Goal: Task Accomplishment & Management: Complete application form

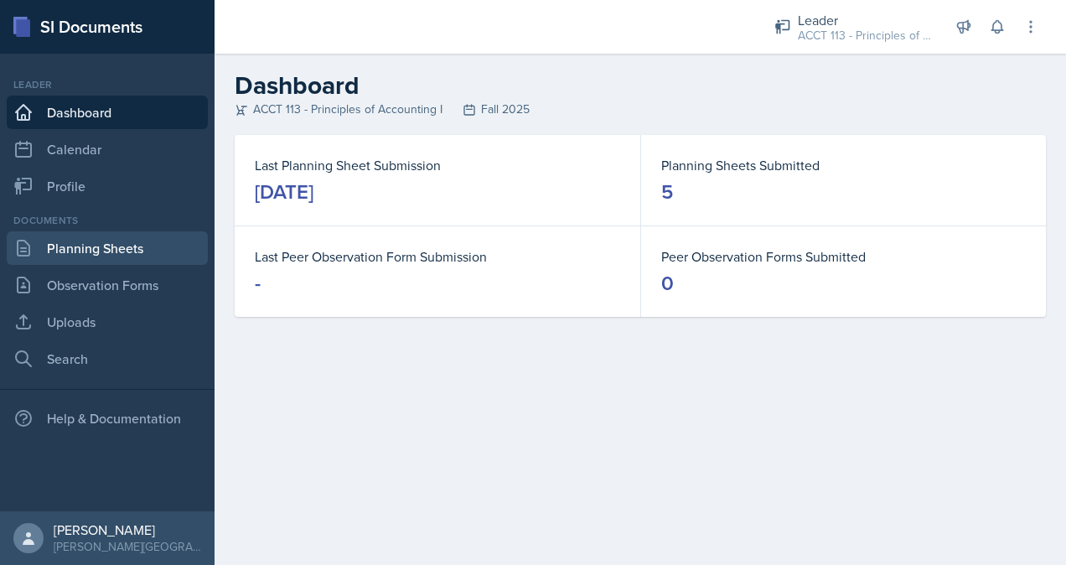
click at [98, 256] on link "Planning Sheets" at bounding box center [107, 248] width 201 height 34
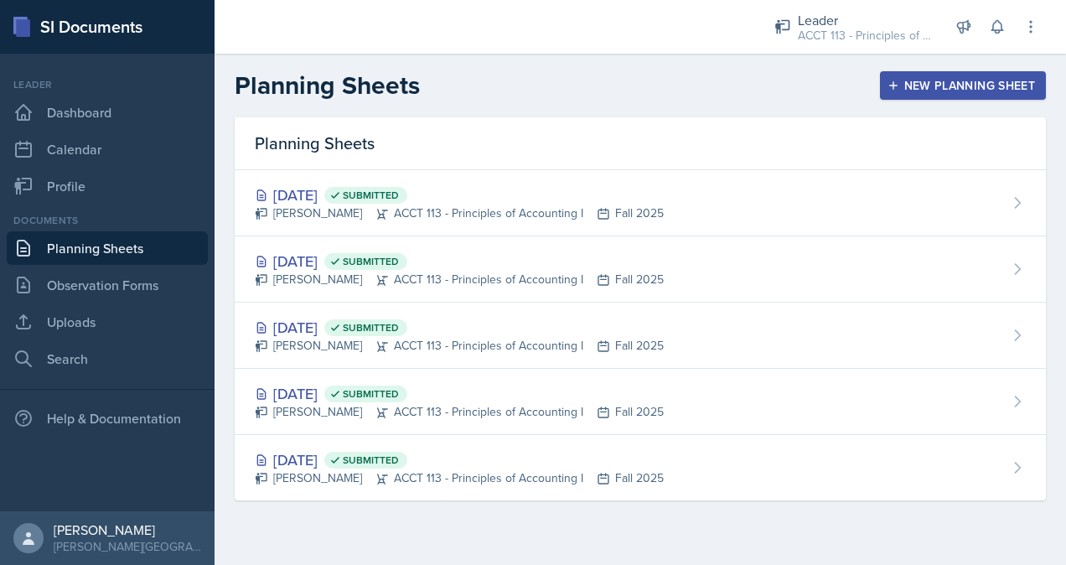
click at [994, 94] on button "New Planning Sheet" at bounding box center [963, 85] width 166 height 28
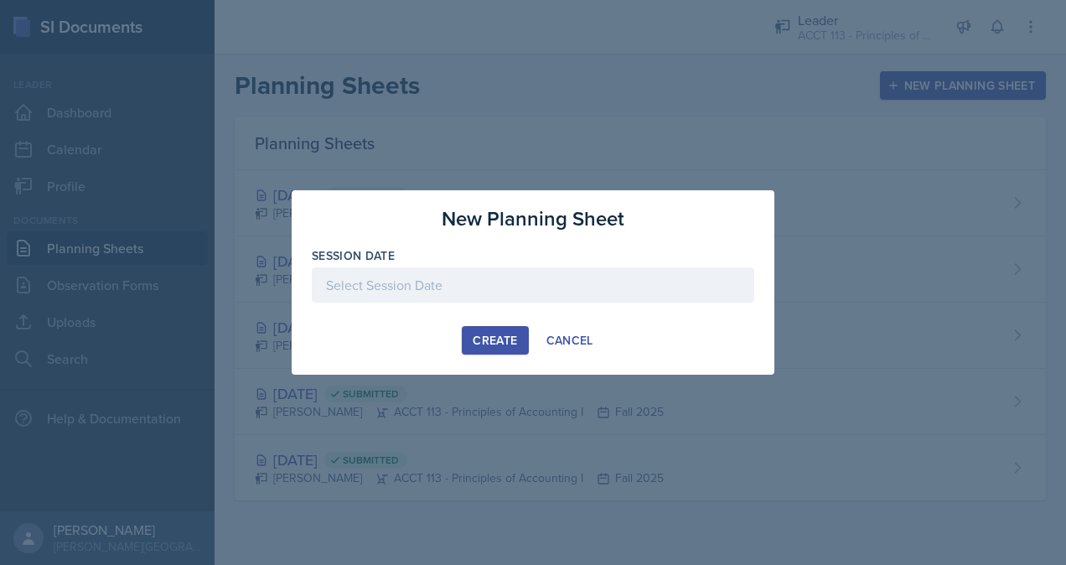
click at [490, 284] on div at bounding box center [533, 284] width 442 height 35
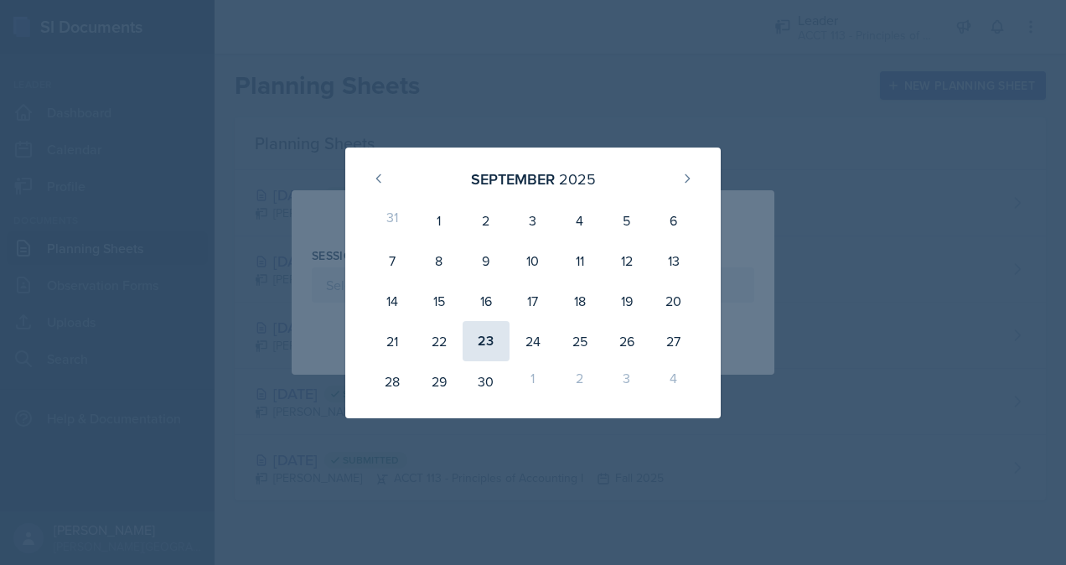
click at [496, 325] on div "23" at bounding box center [485, 341] width 47 height 40
type input "[DATE]"
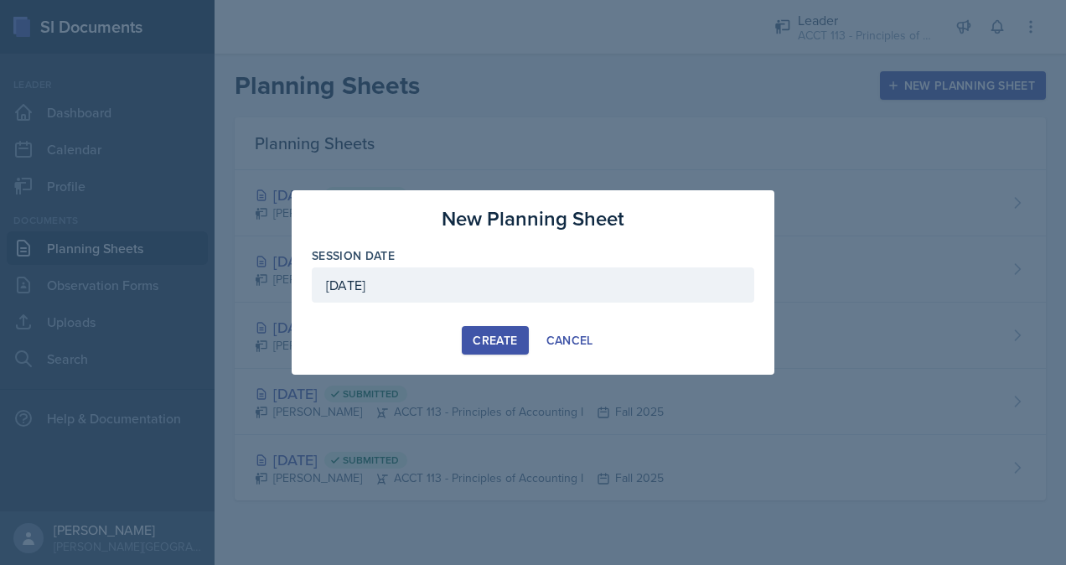
click at [488, 347] on div "Create" at bounding box center [495, 339] width 44 height 13
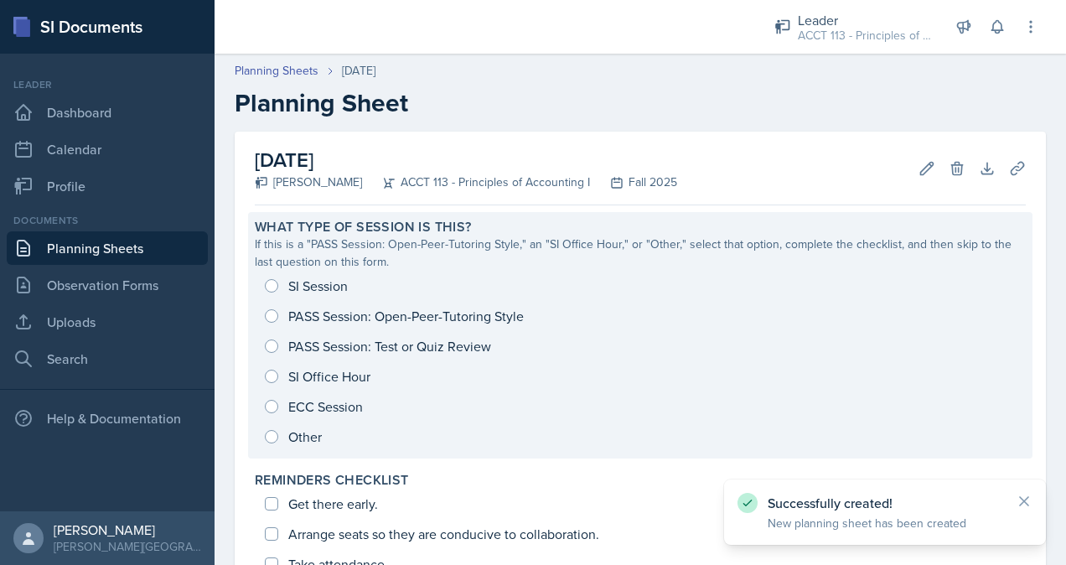
click at [292, 283] on div "SI Session PASS Session: Open-Peer-Tutoring Style PASS Session: Test or Quiz Re…" at bounding box center [640, 361] width 771 height 181
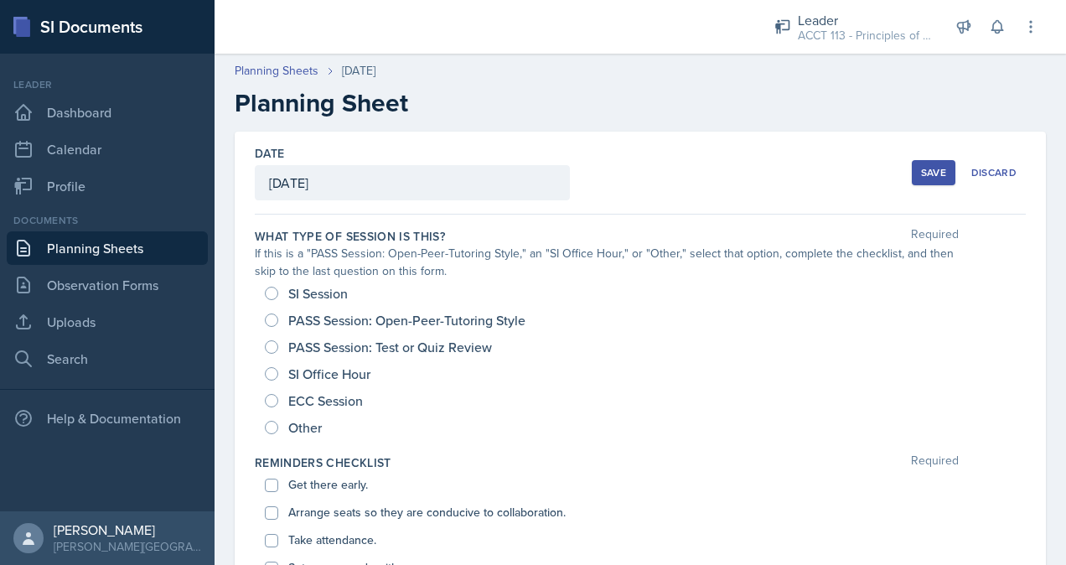
click at [295, 296] on span "SI Session" at bounding box center [317, 293] width 59 height 17
click at [278, 296] on input "SI Session" at bounding box center [271, 293] width 13 height 13
radio input "true"
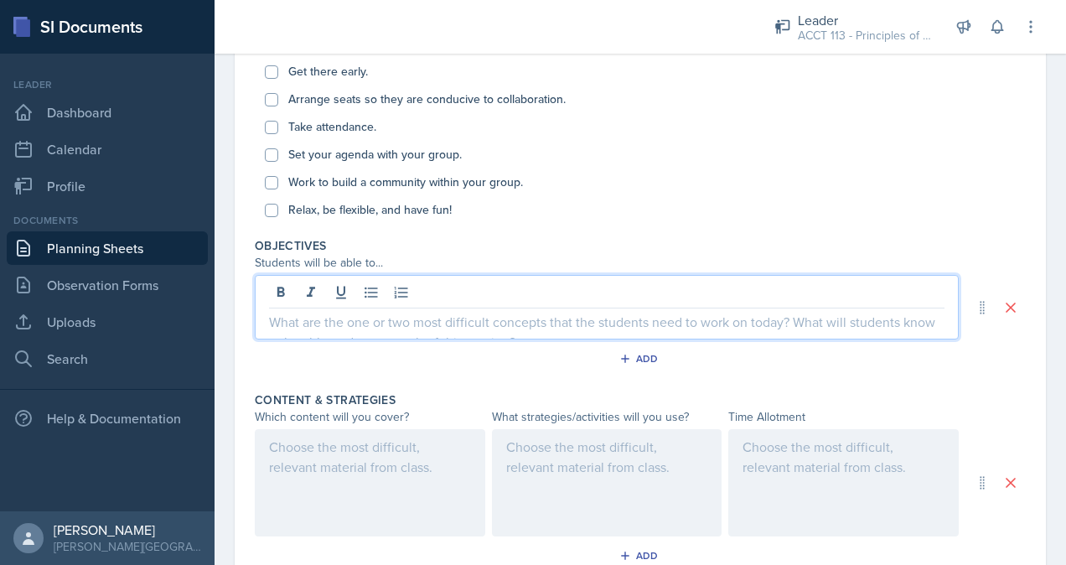
scroll to position [442, 0]
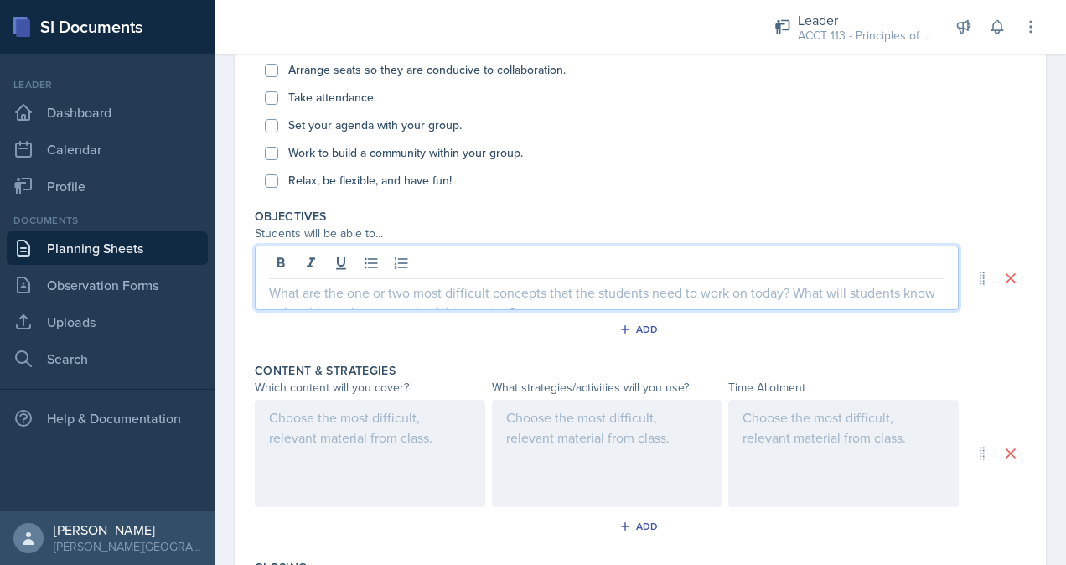
click at [313, 285] on p at bounding box center [606, 292] width 675 height 20
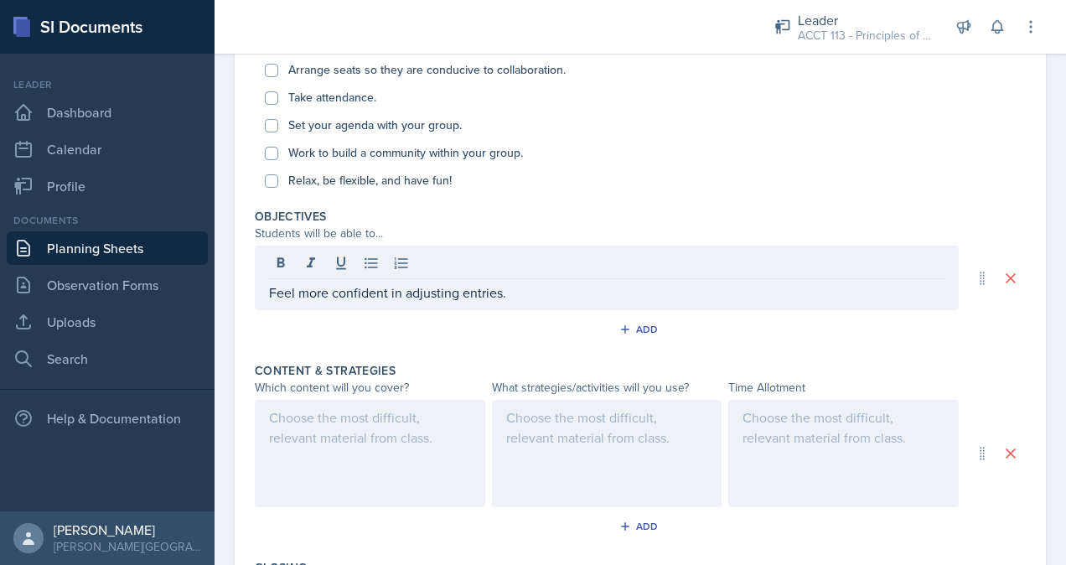
click at [395, 431] on div at bounding box center [370, 453] width 230 height 107
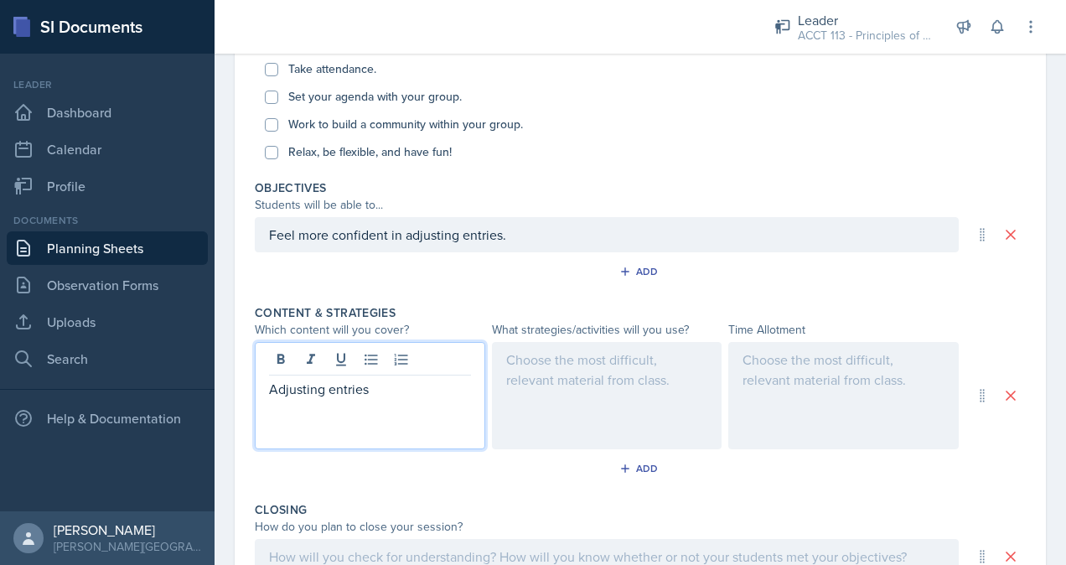
click at [551, 407] on div at bounding box center [607, 395] width 230 height 107
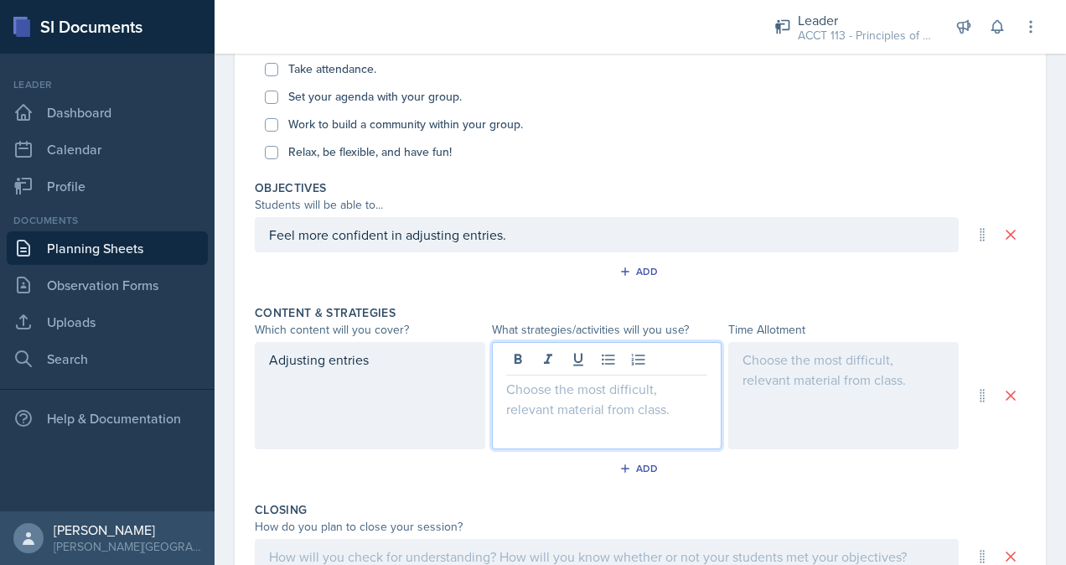
scroll to position [500, 0]
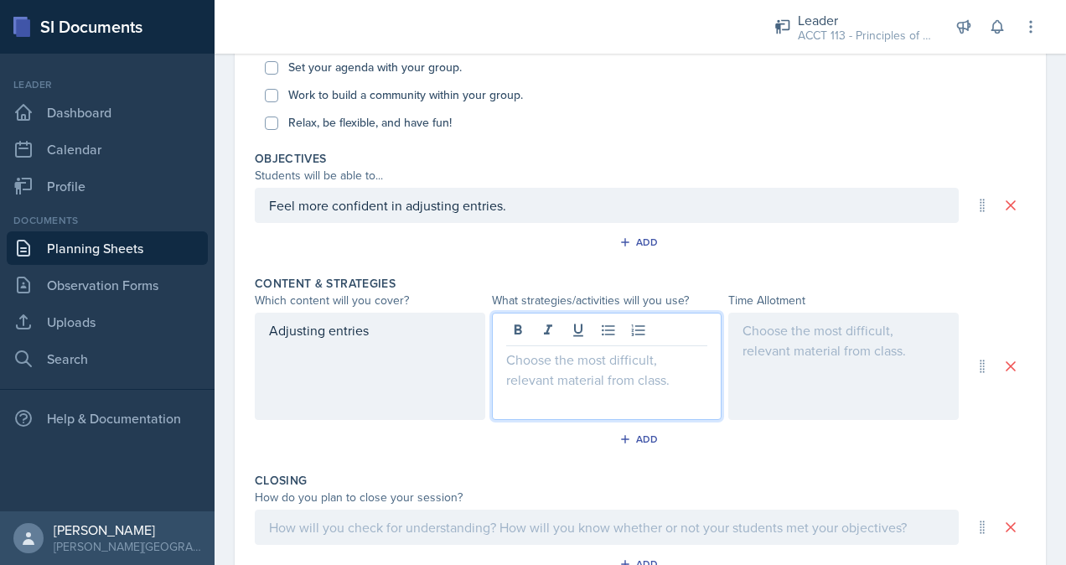
click at [580, 361] on p at bounding box center [607, 359] width 202 height 20
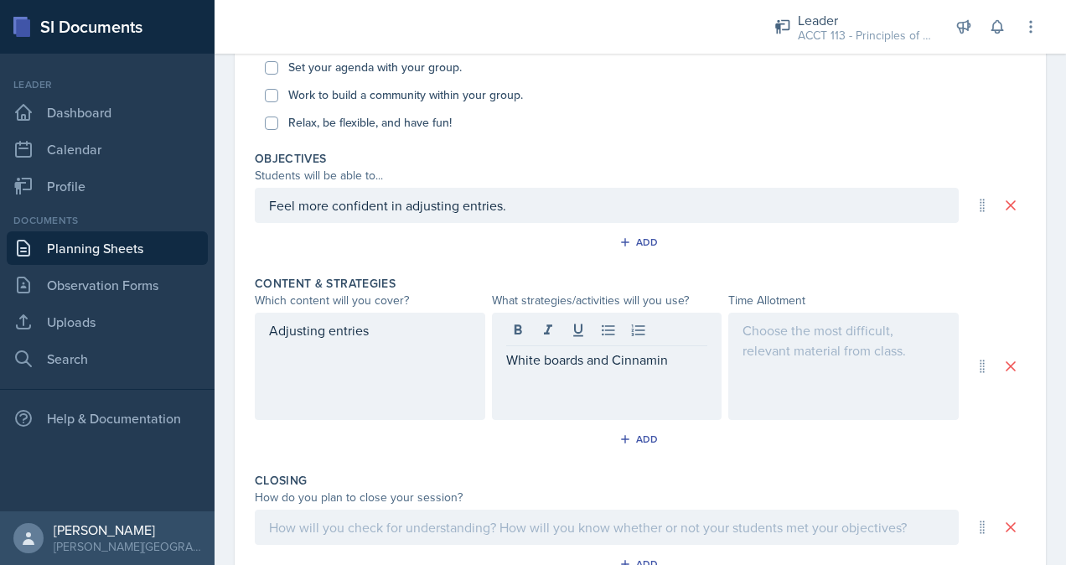
click at [766, 359] on div at bounding box center [843, 366] width 230 height 107
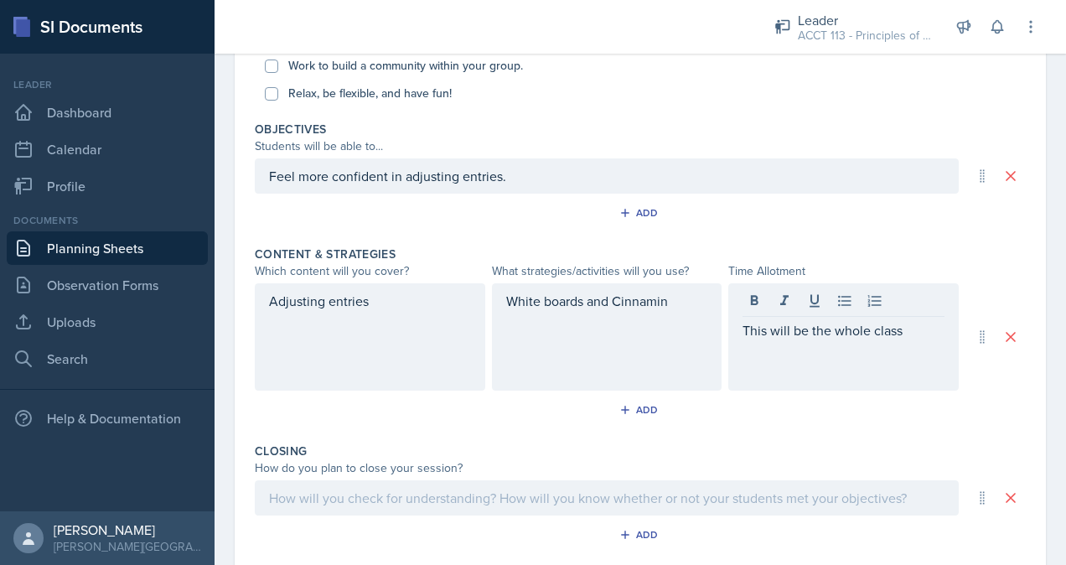
click at [808, 413] on div "Add" at bounding box center [640, 413] width 771 height 32
click at [585, 491] on div at bounding box center [607, 497] width 704 height 35
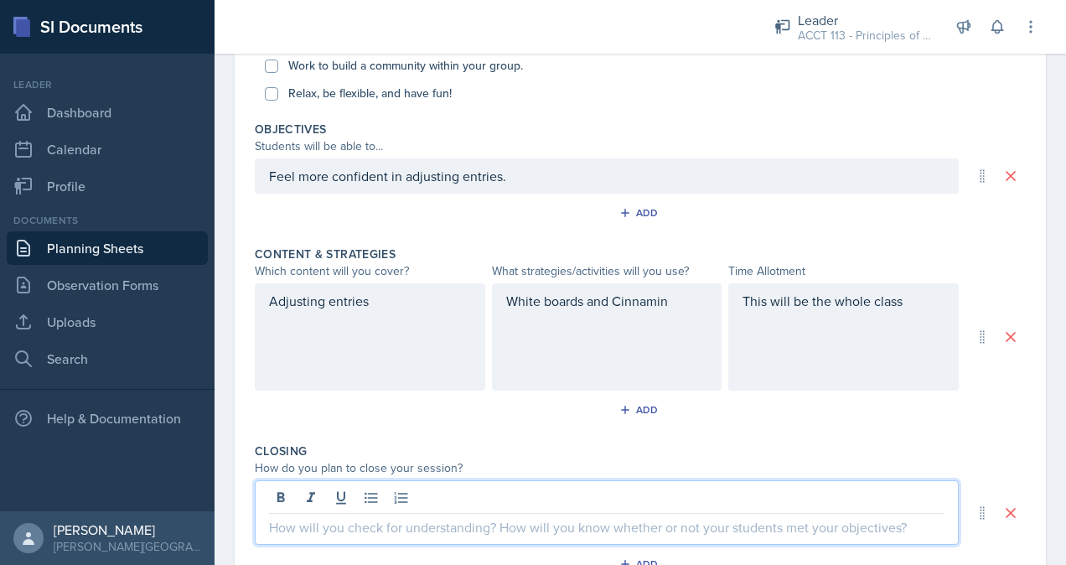
click at [494, 530] on p at bounding box center [606, 527] width 675 height 20
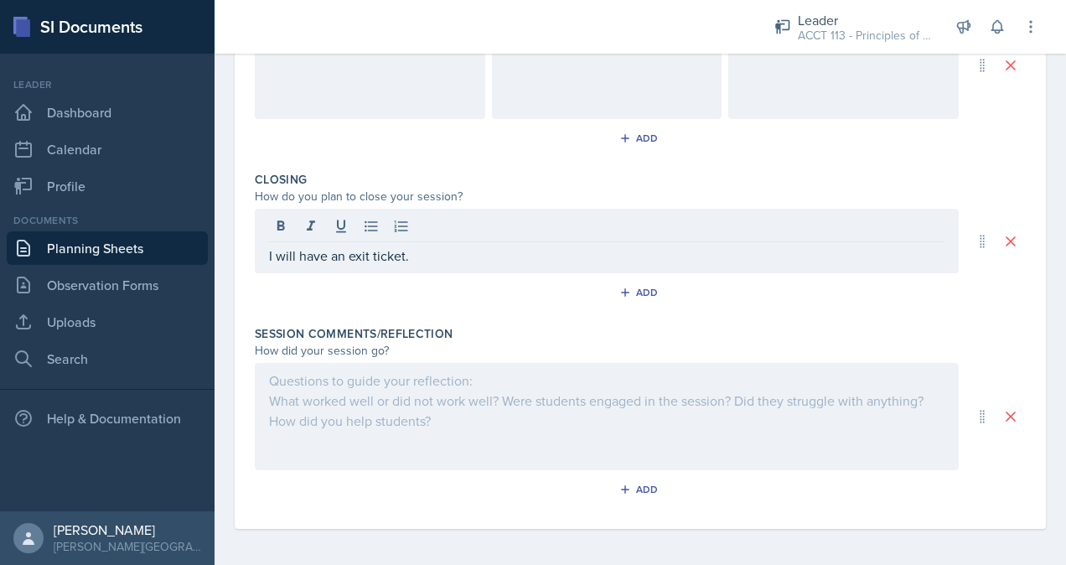
click at [411, 404] on div at bounding box center [607, 416] width 704 height 107
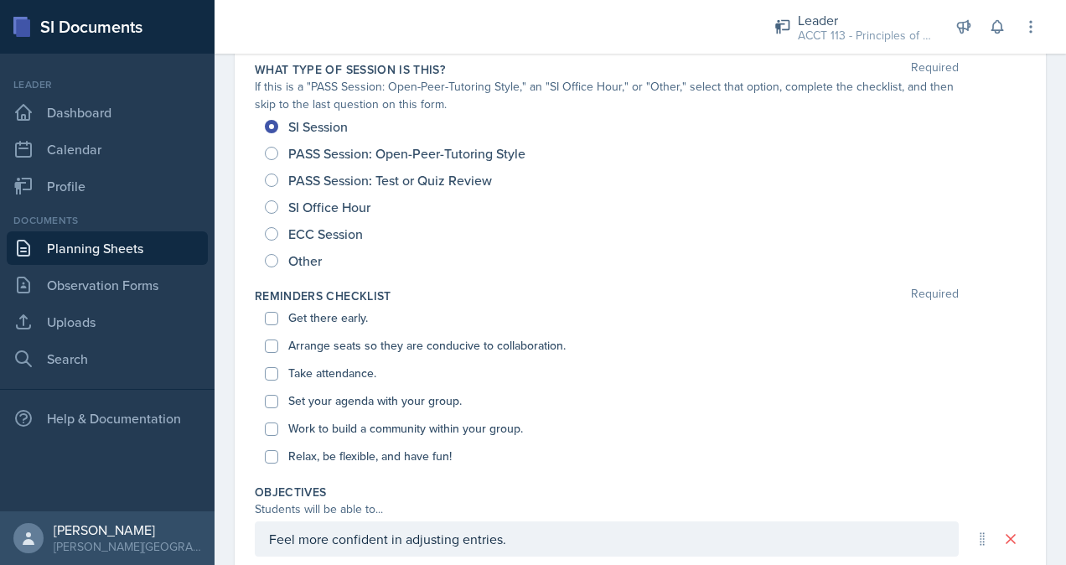
scroll to position [19, 0]
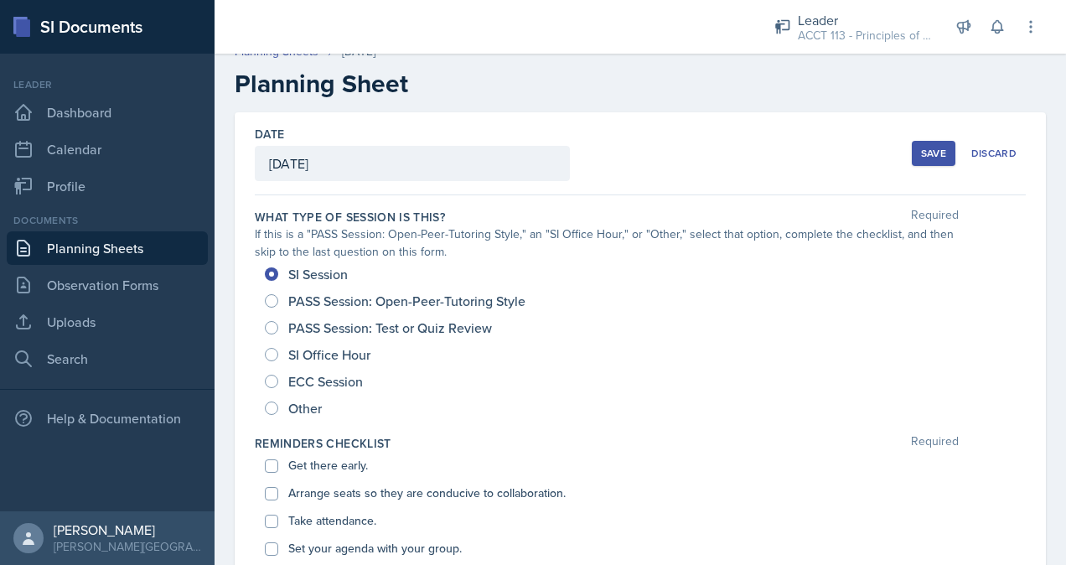
click at [914, 159] on button "Save" at bounding box center [934, 153] width 44 height 25
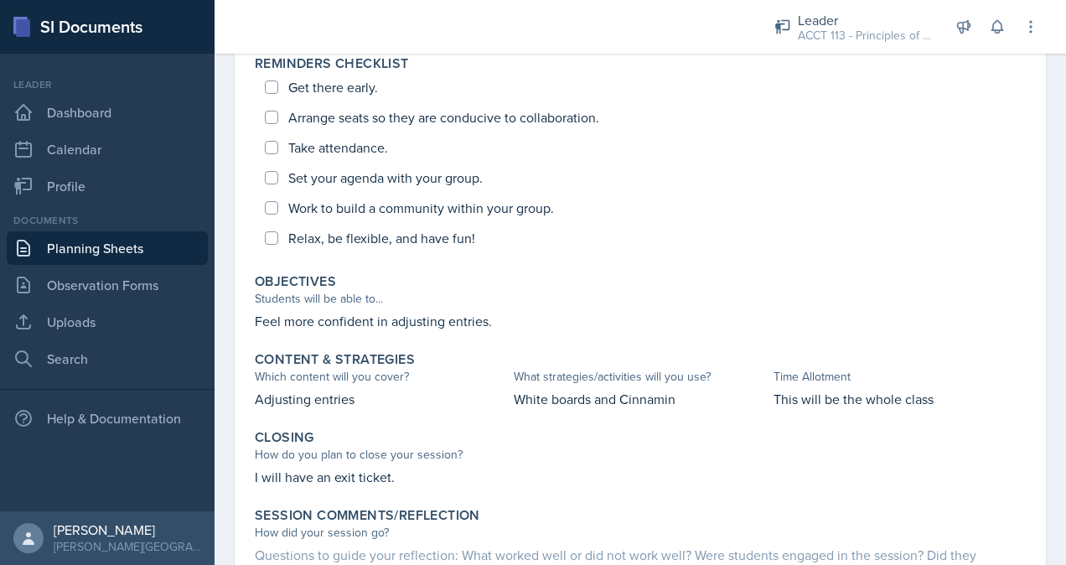
scroll to position [555, 0]
